Goal: Task Accomplishment & Management: Use online tool/utility

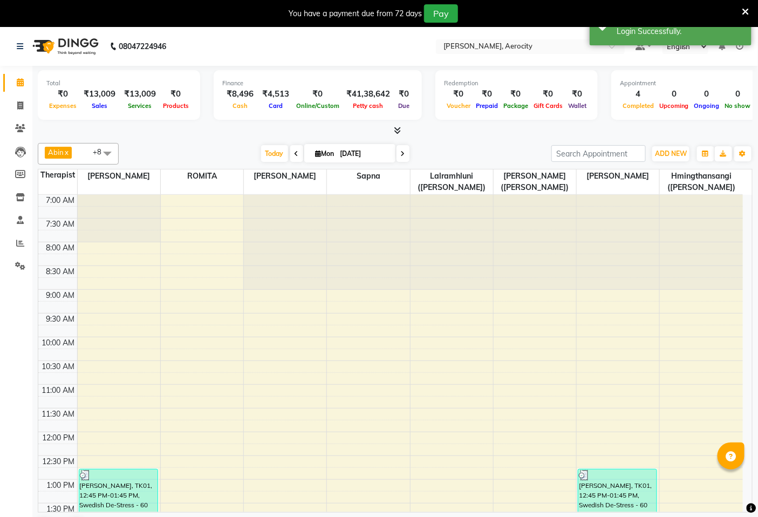
click at [738, 50] on icon at bounding box center [740, 47] width 8 height 8
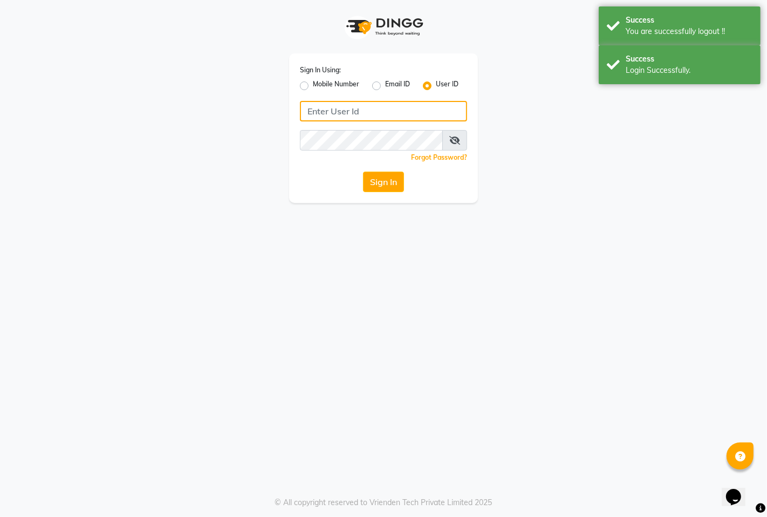
type input "9366908950"
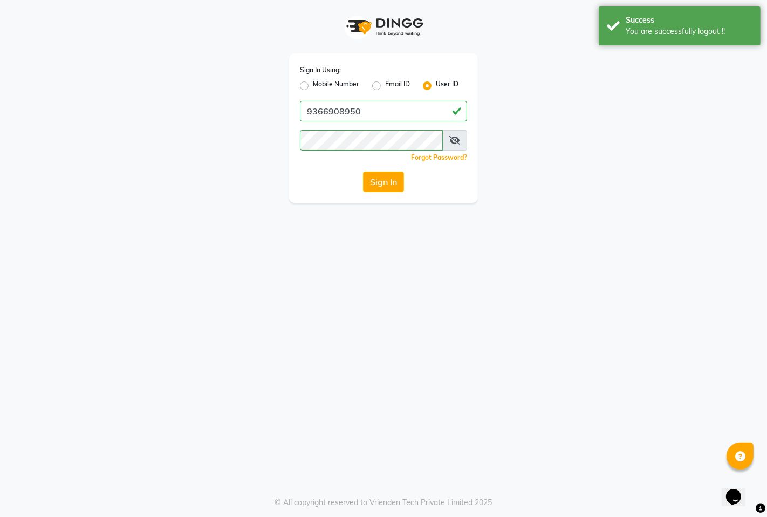
click at [313, 83] on label "Mobile Number" at bounding box center [336, 85] width 46 height 13
click at [313, 83] on input "Mobile Number" at bounding box center [316, 82] width 7 height 7
radio input "true"
radio input "false"
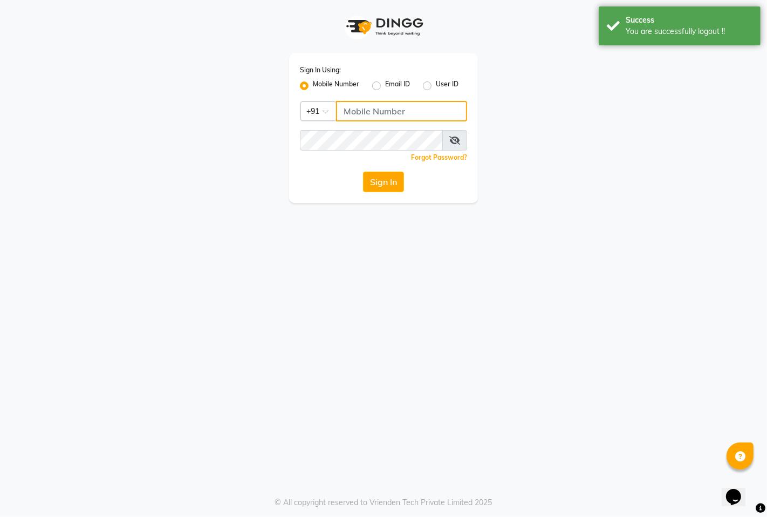
click at [385, 114] on input "Username" at bounding box center [401, 111] width 131 height 20
type input "7389901811"
click at [394, 185] on button "Sign In" at bounding box center [383, 181] width 41 height 20
